Goal: Transaction & Acquisition: Purchase product/service

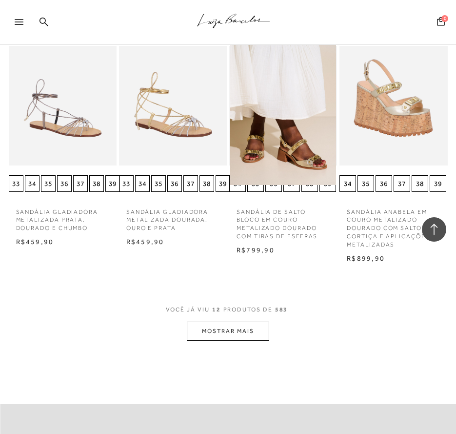
scroll to position [536, 0]
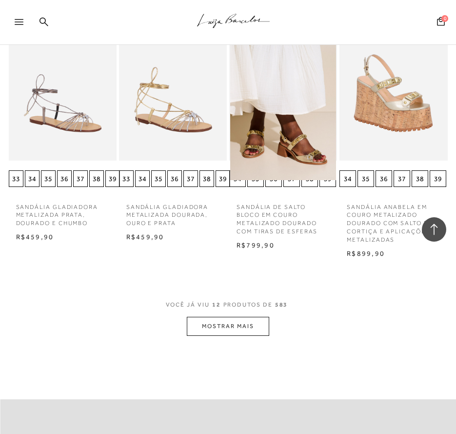
click at [228, 326] on button "MOSTRAR MAIS" at bounding box center [228, 325] width 82 height 19
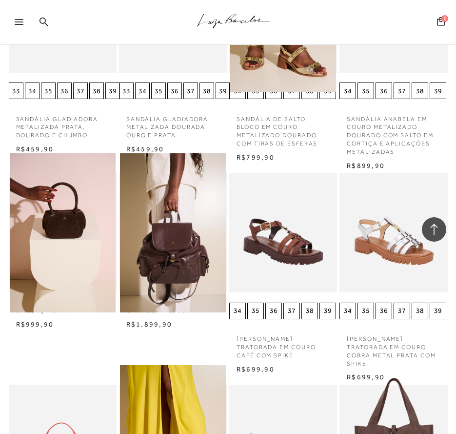
scroll to position [683, 0]
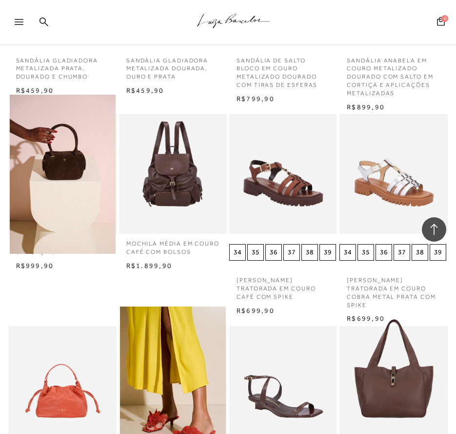
click at [177, 187] on img at bounding box center [173, 174] width 106 height 159
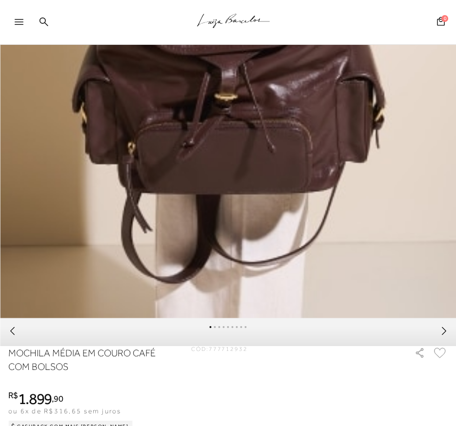
scroll to position [293, 0]
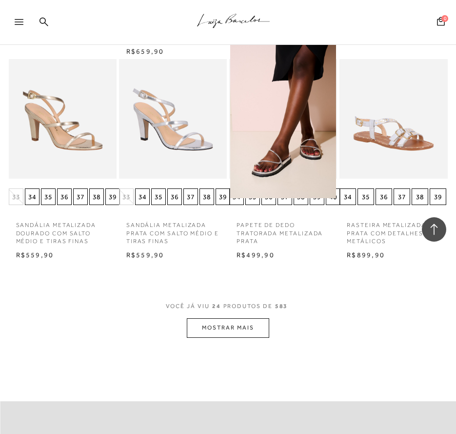
scroll to position [1170, 0]
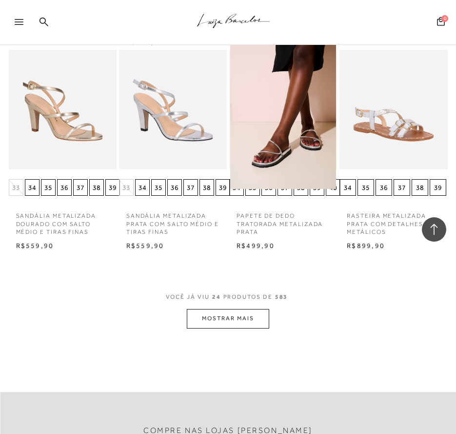
click at [240, 311] on button "MOSTRAR MAIS" at bounding box center [228, 318] width 82 height 19
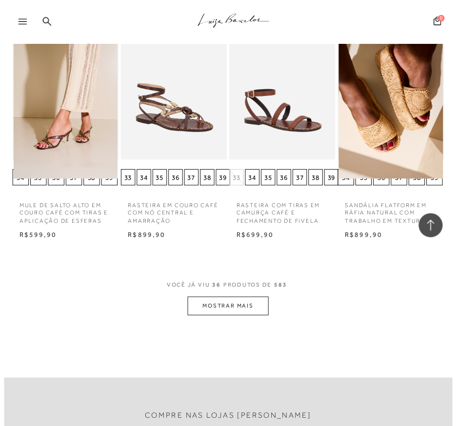
scroll to position [1804, 0]
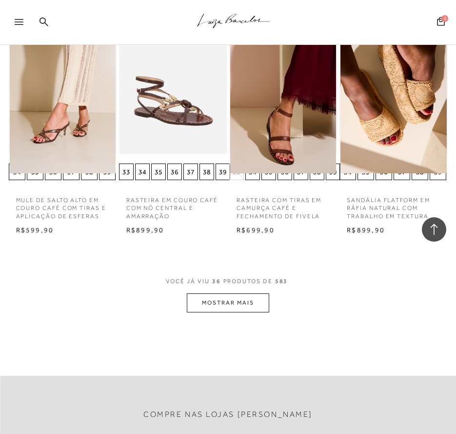
click at [248, 293] on button "MOSTRAR MAIS" at bounding box center [228, 302] width 82 height 19
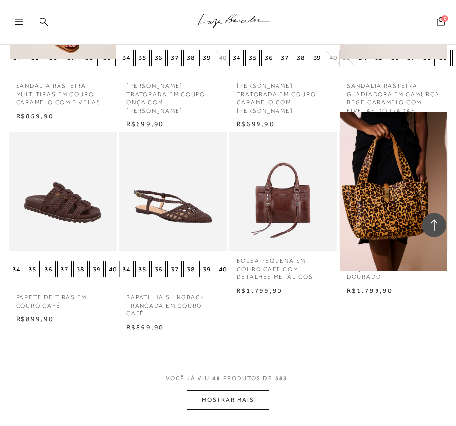
scroll to position [2438, 0]
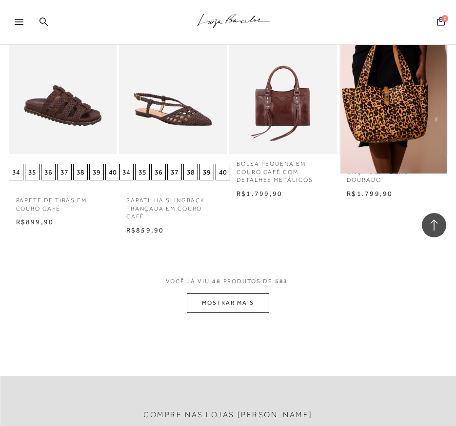
click at [247, 294] on button "MOSTRAR MAIS" at bounding box center [228, 303] width 82 height 19
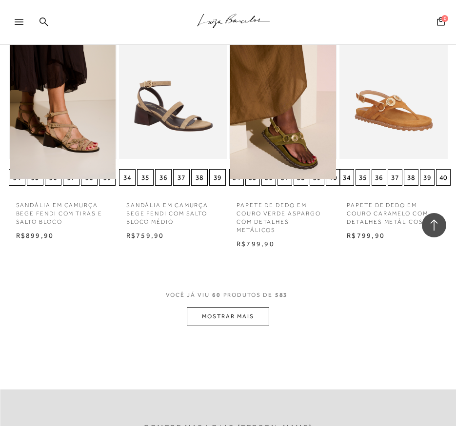
scroll to position [3072, 0]
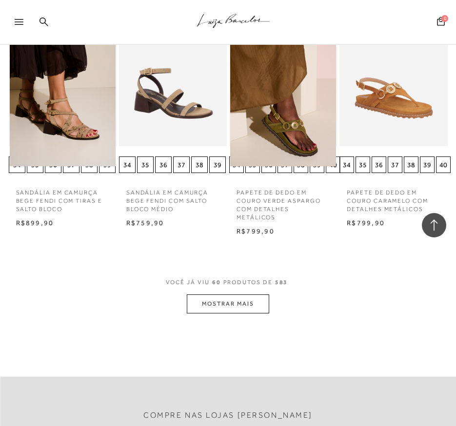
click at [247, 295] on button "MOSTRAR MAIS" at bounding box center [228, 304] width 82 height 19
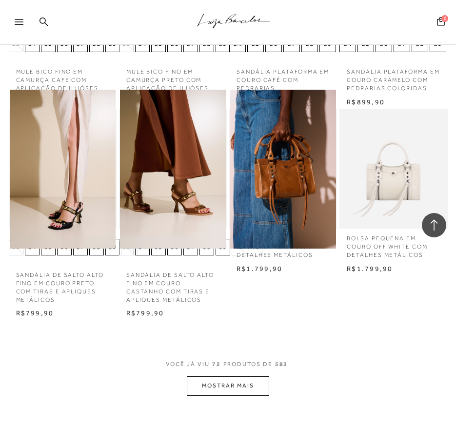
scroll to position [3609, 0]
click at [245, 376] on button "MOSTRAR MAIS" at bounding box center [228, 385] width 82 height 19
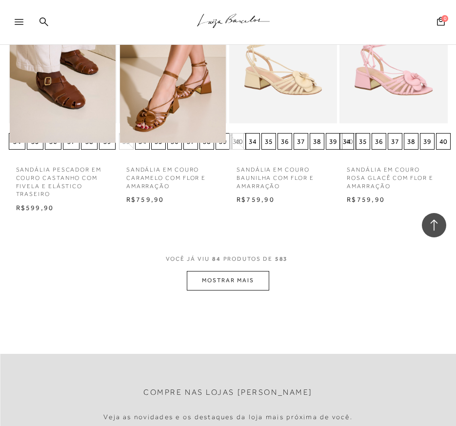
scroll to position [4340, 0]
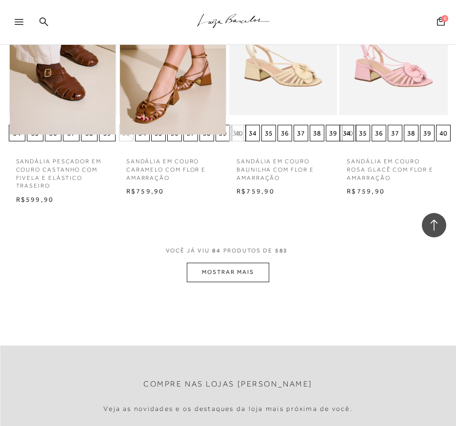
click at [246, 263] on button "MOSTRAR MAIS" at bounding box center [228, 272] width 82 height 19
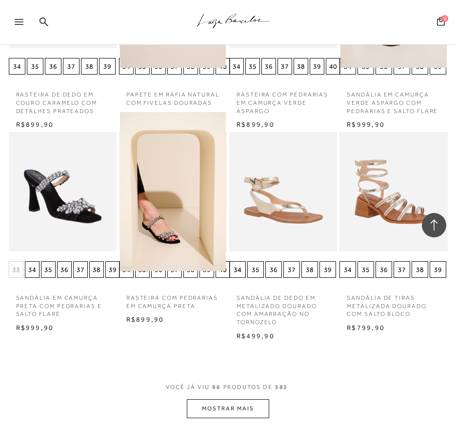
scroll to position [4876, 0]
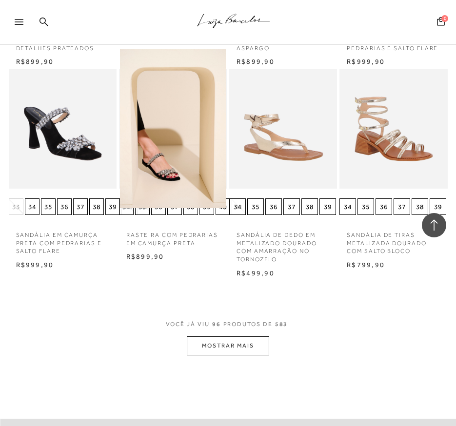
click at [231, 336] on button "MOSTRAR MAIS" at bounding box center [228, 345] width 82 height 19
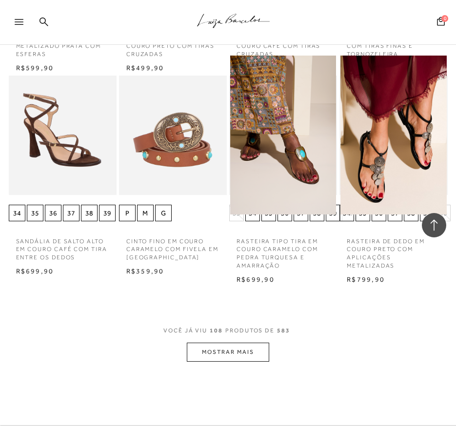
scroll to position [5510, 0]
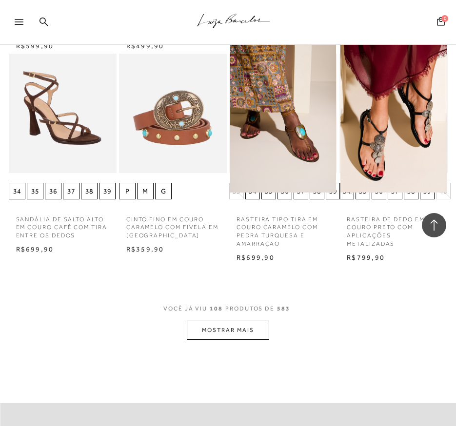
click at [236, 321] on button "MOSTRAR MAIS" at bounding box center [228, 330] width 82 height 19
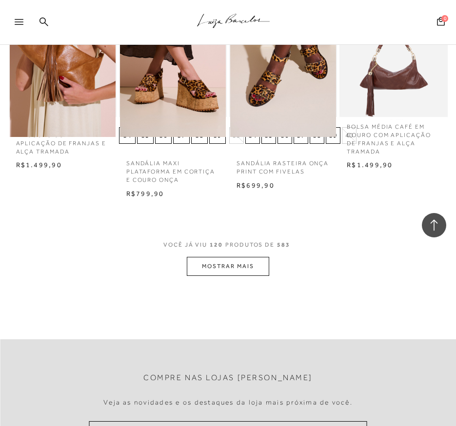
scroll to position [6193, 0]
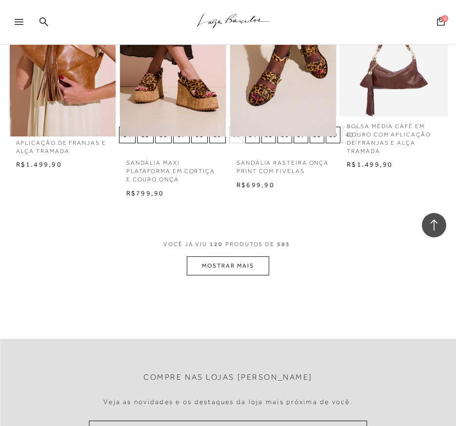
click at [244, 256] on button "MOSTRAR MAIS" at bounding box center [228, 265] width 82 height 19
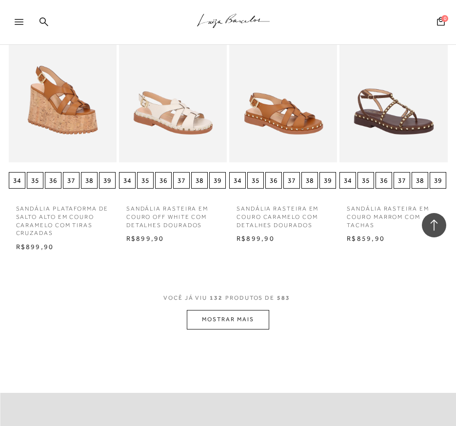
scroll to position [6778, 0]
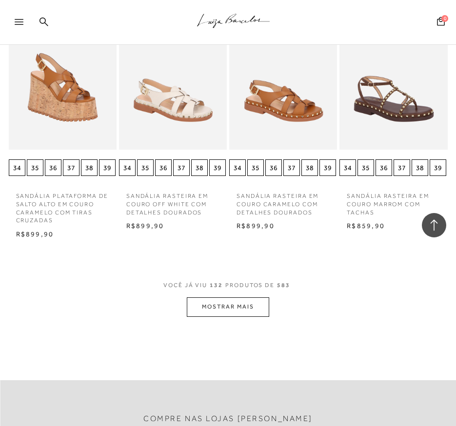
click at [247, 297] on button "MOSTRAR MAIS" at bounding box center [228, 306] width 82 height 19
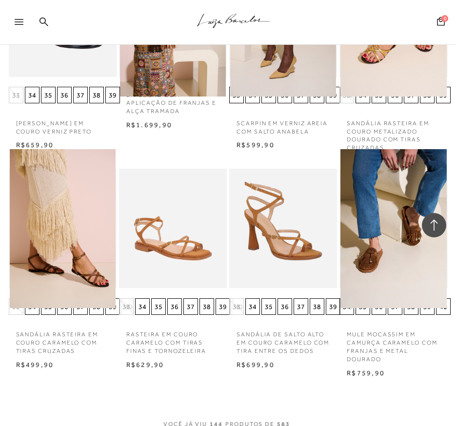
scroll to position [7412, 0]
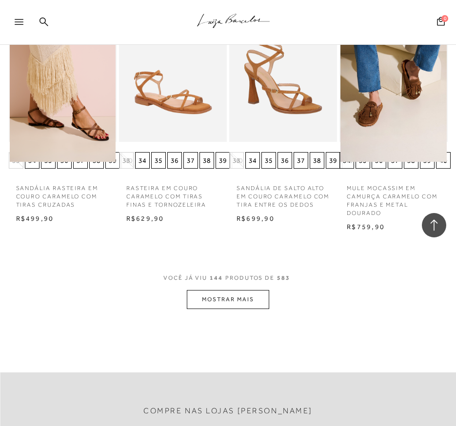
click at [234, 290] on button "MOSTRAR MAIS" at bounding box center [228, 299] width 82 height 19
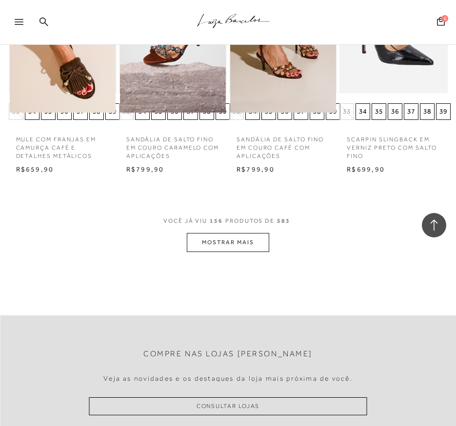
scroll to position [8095, 0]
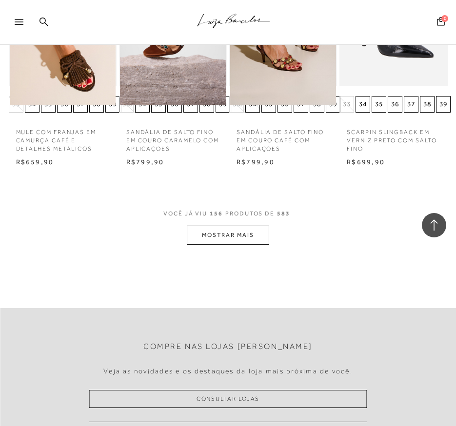
click at [240, 226] on button "MOSTRAR MAIS" at bounding box center [228, 235] width 82 height 19
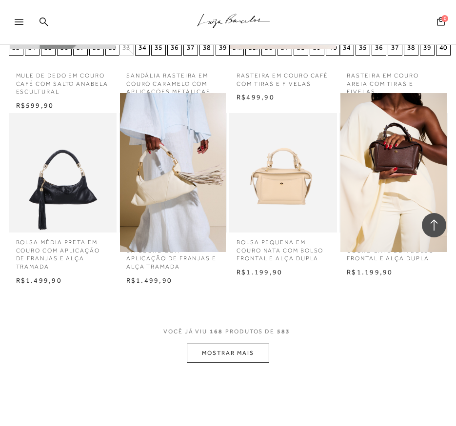
scroll to position [8631, 0]
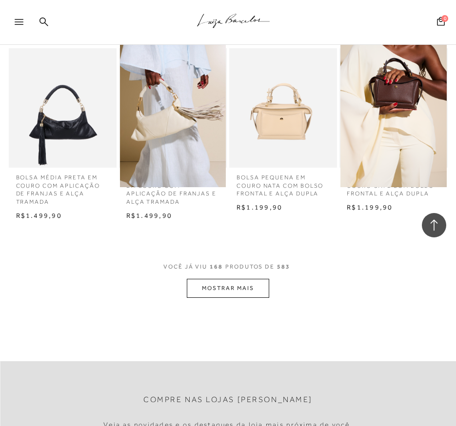
click at [239, 279] on button "MOSTRAR MAIS" at bounding box center [228, 288] width 82 height 19
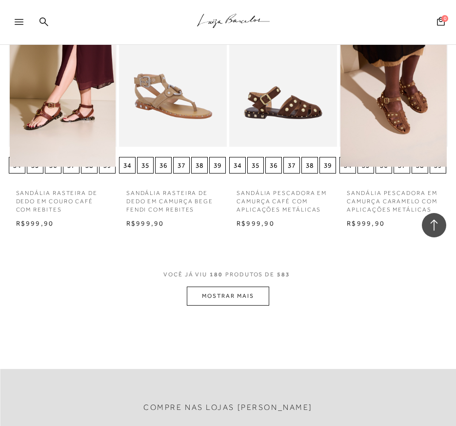
scroll to position [9265, 0]
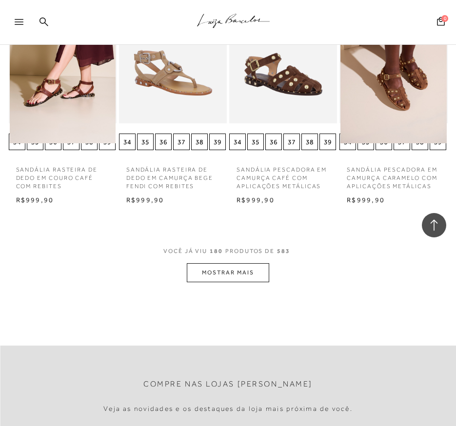
click at [241, 263] on button "MOSTRAR MAIS" at bounding box center [228, 272] width 82 height 19
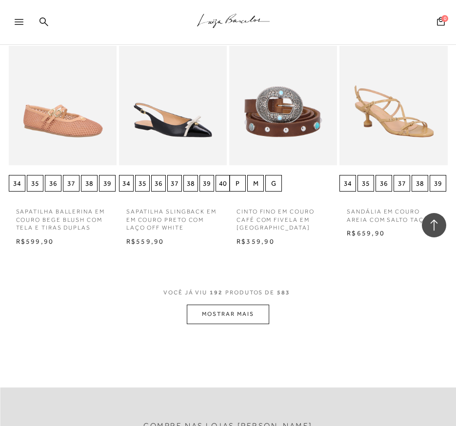
scroll to position [9850, 0]
click at [245, 304] on button "MOSTRAR MAIS" at bounding box center [228, 313] width 82 height 19
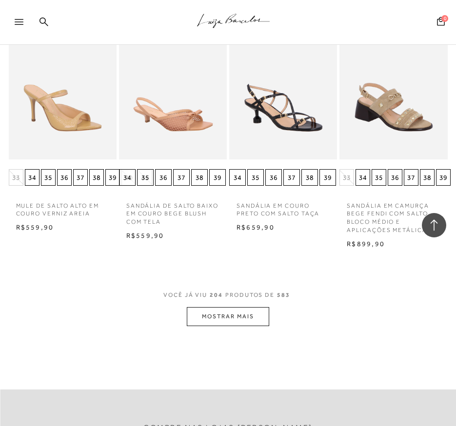
scroll to position [10484, 0]
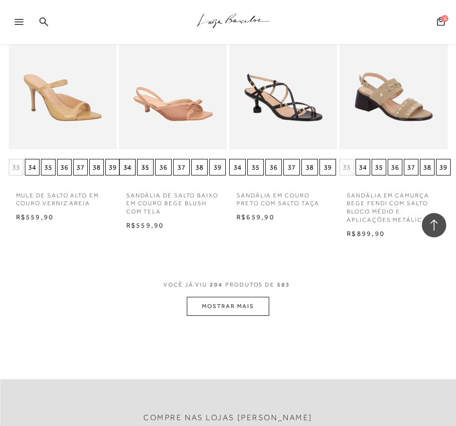
click at [246, 297] on button "MOSTRAR MAIS" at bounding box center [228, 306] width 82 height 19
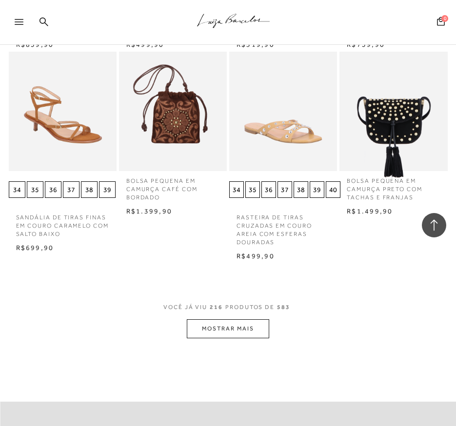
scroll to position [11118, 0]
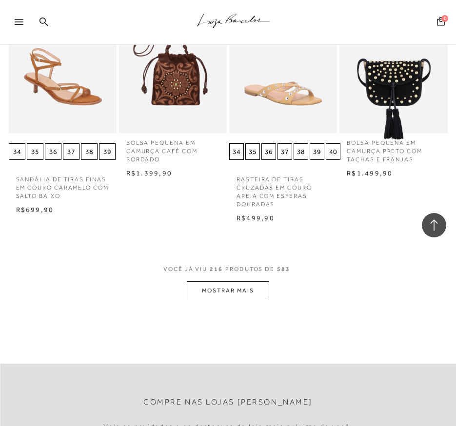
click at [247, 281] on button "MOSTRAR MAIS" at bounding box center [228, 290] width 82 height 19
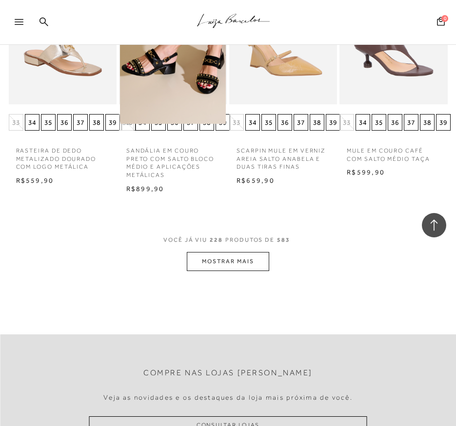
scroll to position [11801, 0]
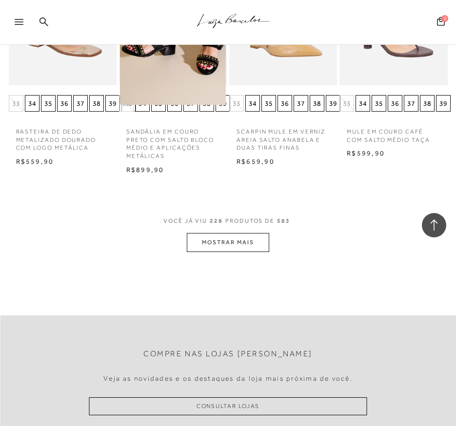
click at [240, 233] on button "MOSTRAR MAIS" at bounding box center [228, 242] width 82 height 19
